Goal: Navigation & Orientation: Find specific page/section

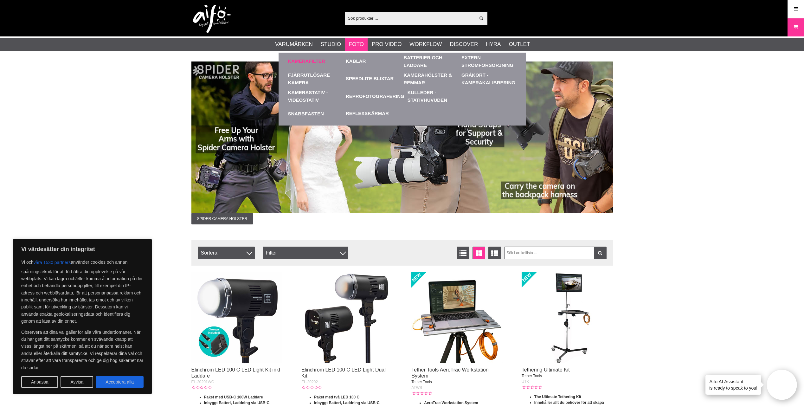
click at [305, 62] on link "Kamerafilter" at bounding box center [306, 61] width 37 height 7
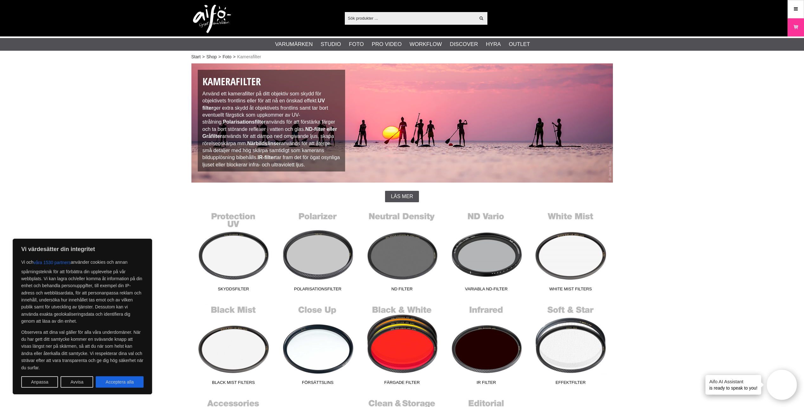
scroll to position [169, 0]
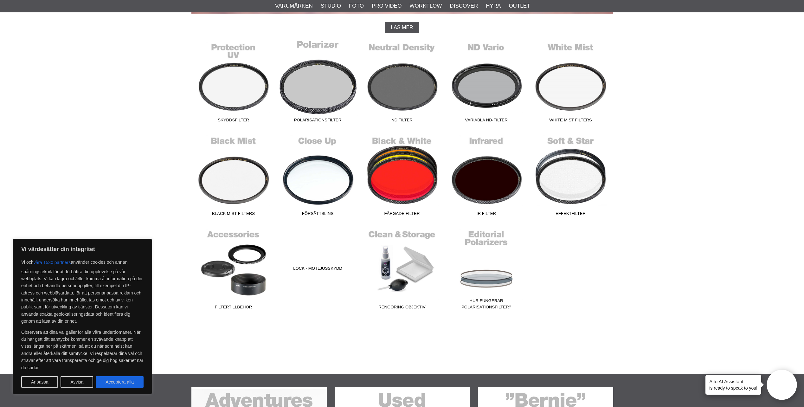
click at [302, 92] on link "Polarisationsfilter" at bounding box center [318, 83] width 84 height 86
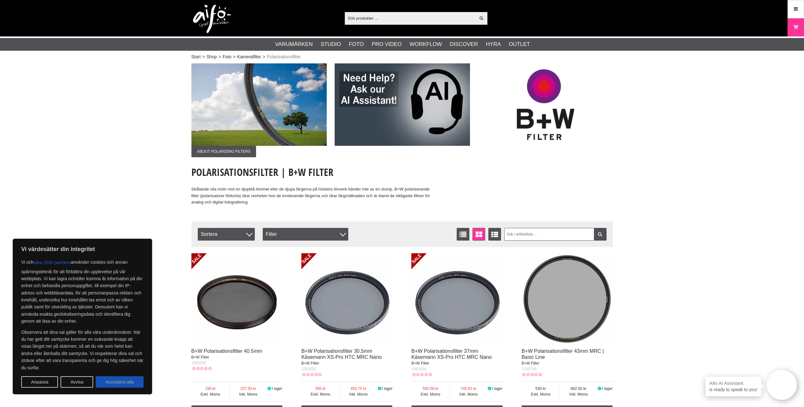
click at [132, 378] on button "Acceptera alla" at bounding box center [120, 381] width 48 height 11
checkbox input "true"
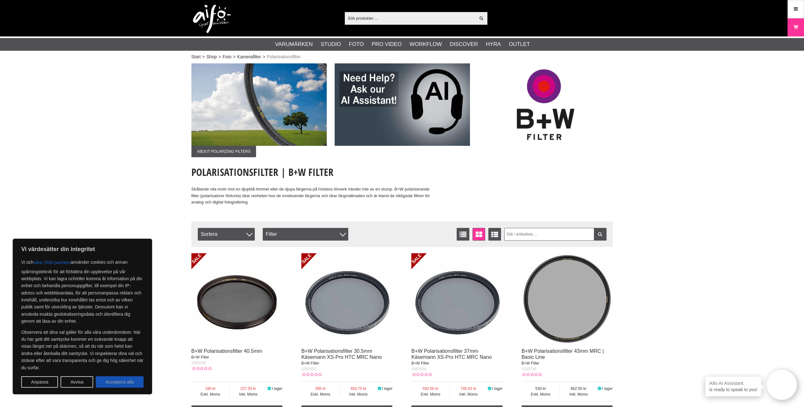
checkbox input "true"
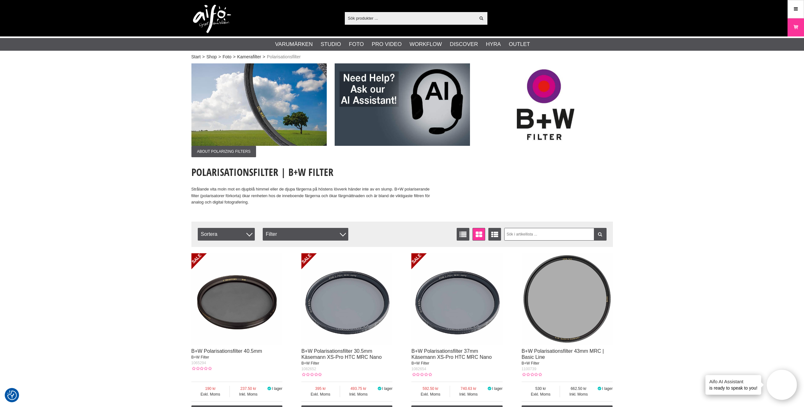
click at [366, 320] on img at bounding box center [346, 298] width 91 height 91
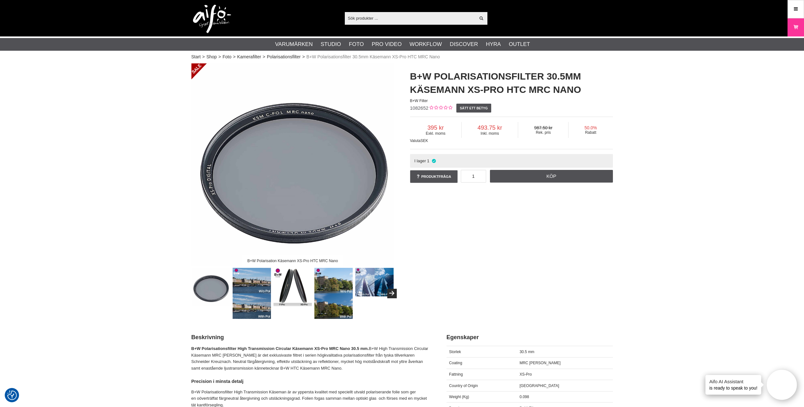
click at [247, 308] on img at bounding box center [252, 293] width 38 height 51
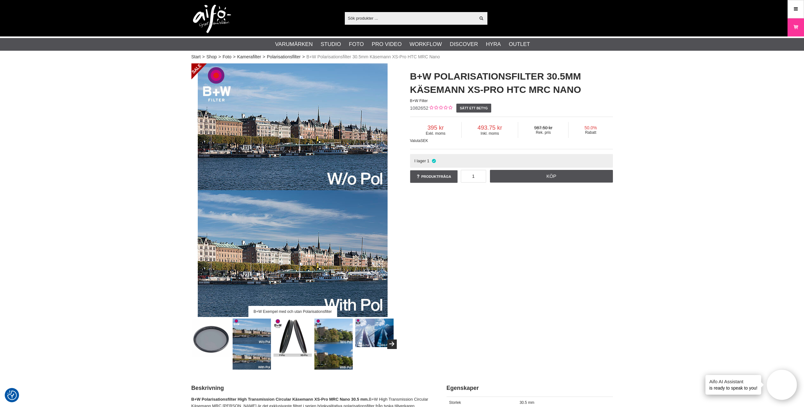
click at [341, 338] on img at bounding box center [333, 343] width 38 height 51
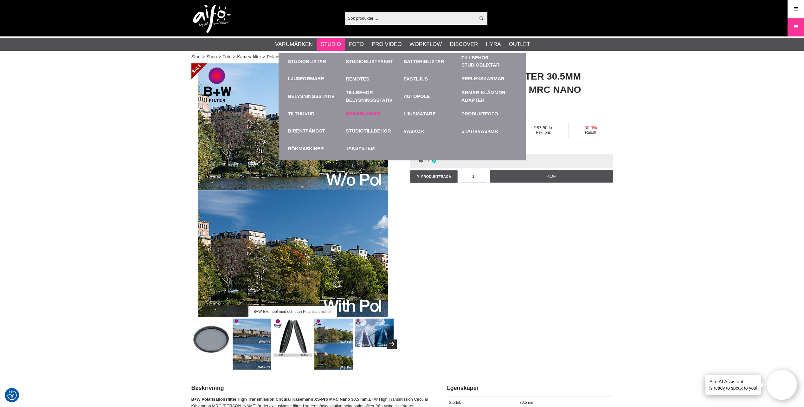
click at [355, 113] on link "Bakgrunder" at bounding box center [363, 113] width 34 height 7
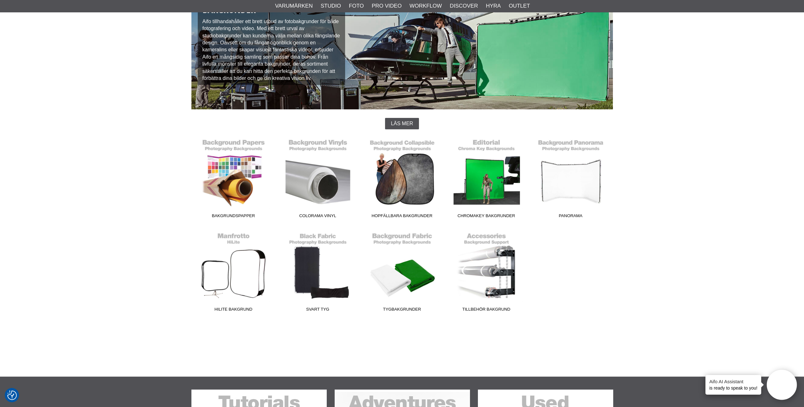
scroll to position [85, 0]
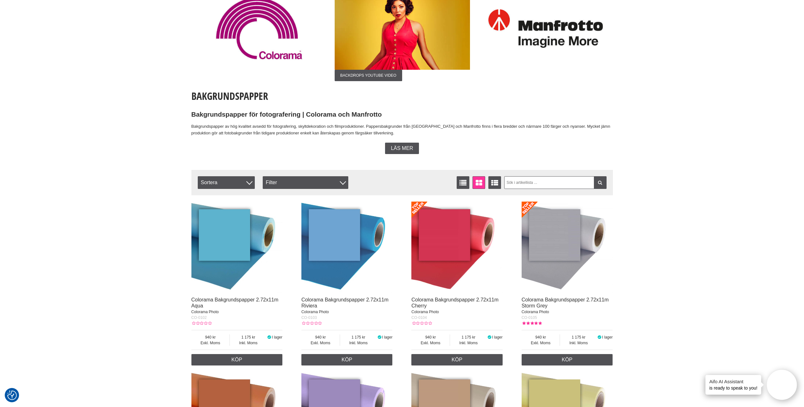
scroll to position [85, 0]
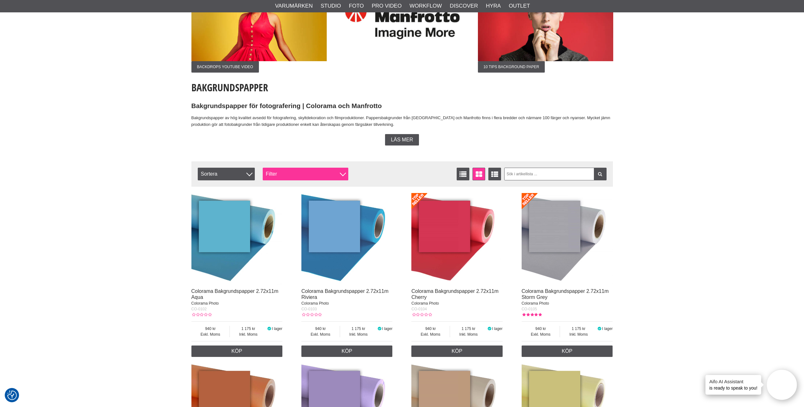
click at [308, 174] on div "Filter" at bounding box center [306, 174] width 86 height 13
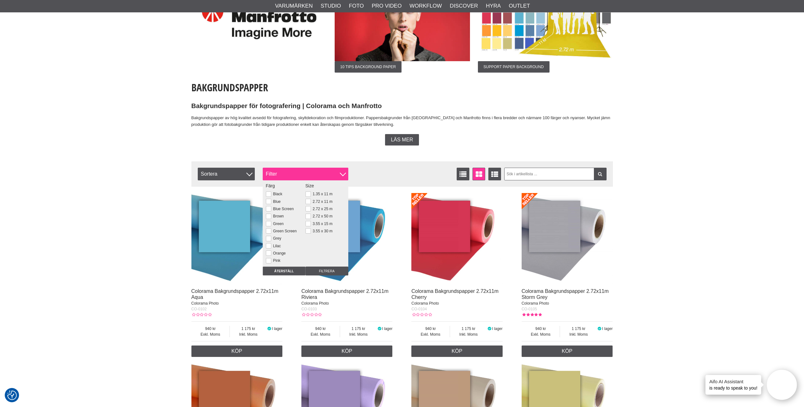
click at [304, 177] on div "Filter" at bounding box center [306, 174] width 86 height 13
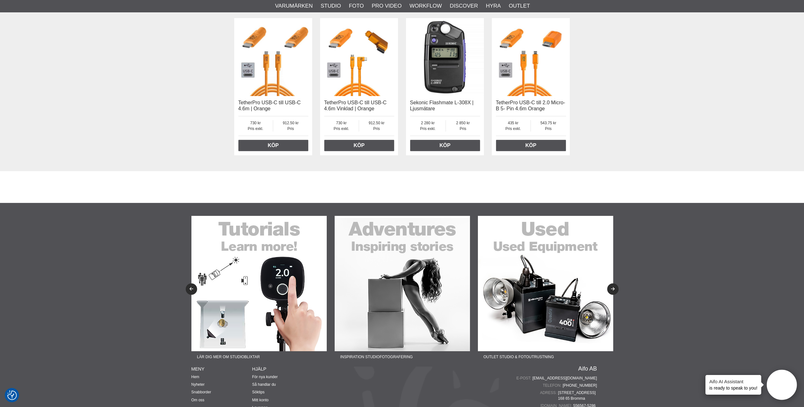
scroll to position [1521, 0]
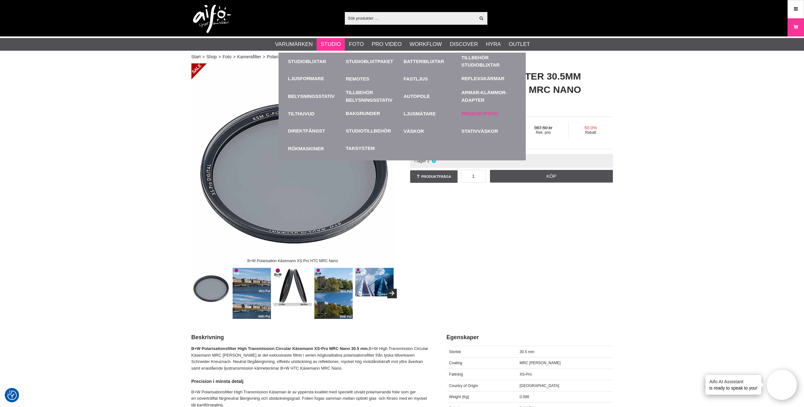
click at [489, 112] on link "Produktfoto" at bounding box center [488, 113] width 55 height 17
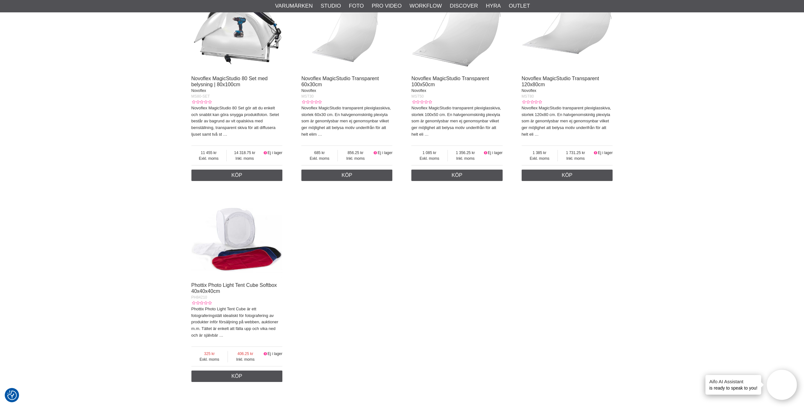
scroll to position [676, 0]
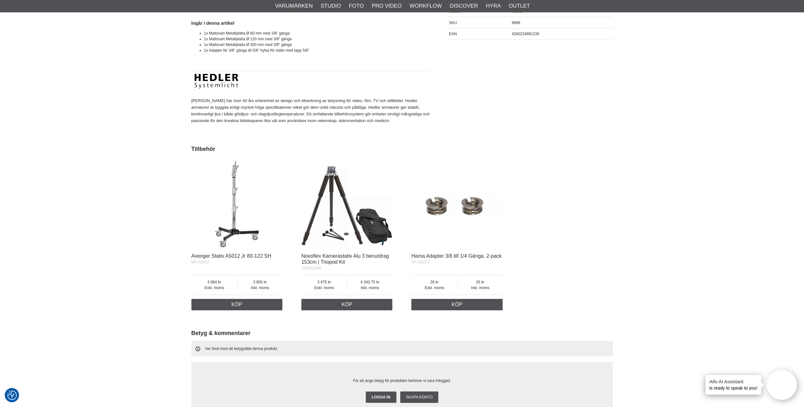
scroll to position [338, 0]
